Goal: Task Accomplishment & Management: Use online tool/utility

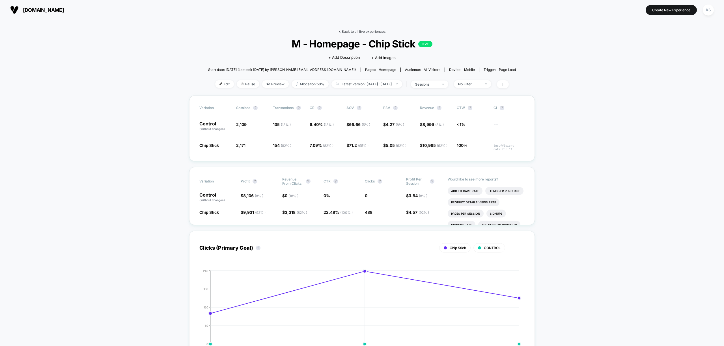
click at [379, 32] on link "< Back to all live experiences" at bounding box center [361, 31] width 47 height 4
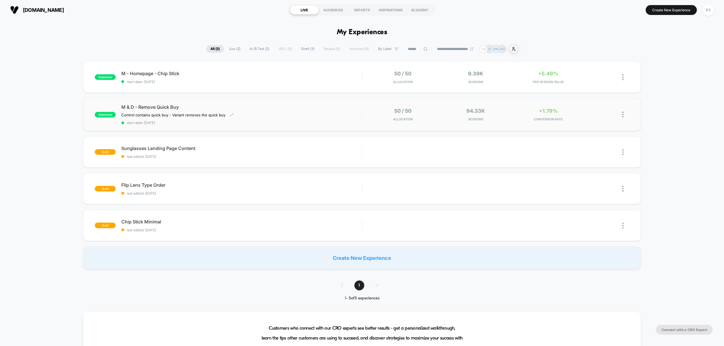
click at [336, 106] on span "M & D - Remove Quick Buy" at bounding box center [241, 107] width 240 height 6
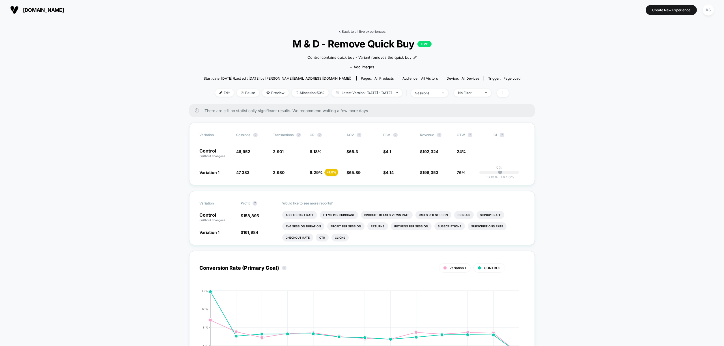
click at [361, 31] on link "< Back to all live experiences" at bounding box center [361, 31] width 47 height 4
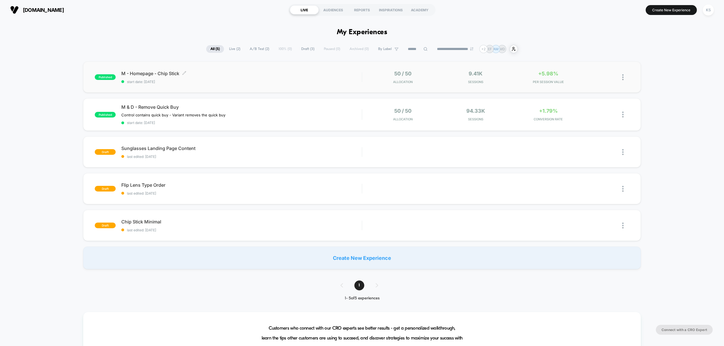
click at [329, 82] on span "start date: [DATE]" at bounding box center [241, 82] width 240 height 4
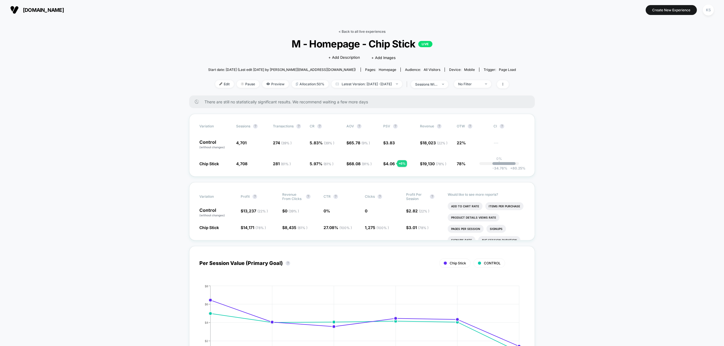
click at [345, 31] on link "< Back to all live experiences" at bounding box center [361, 31] width 47 height 4
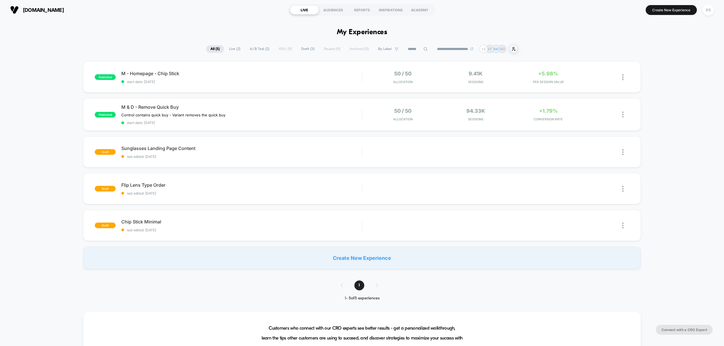
click at [218, 187] on span "Flip Lens Type Order Click to edit experience details" at bounding box center [241, 185] width 240 height 6
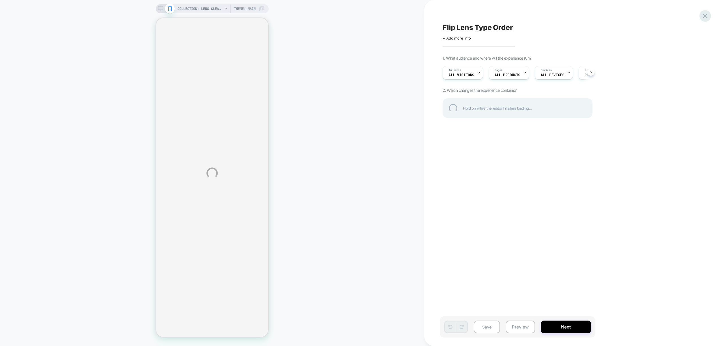
click at [707, 18] on div at bounding box center [705, 16] width 12 height 12
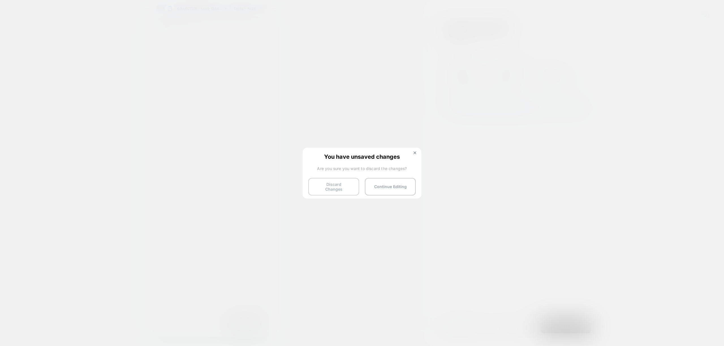
click at [338, 189] on button "Discard Changes" at bounding box center [333, 187] width 51 height 18
